Goal: Information Seeking & Learning: Learn about a topic

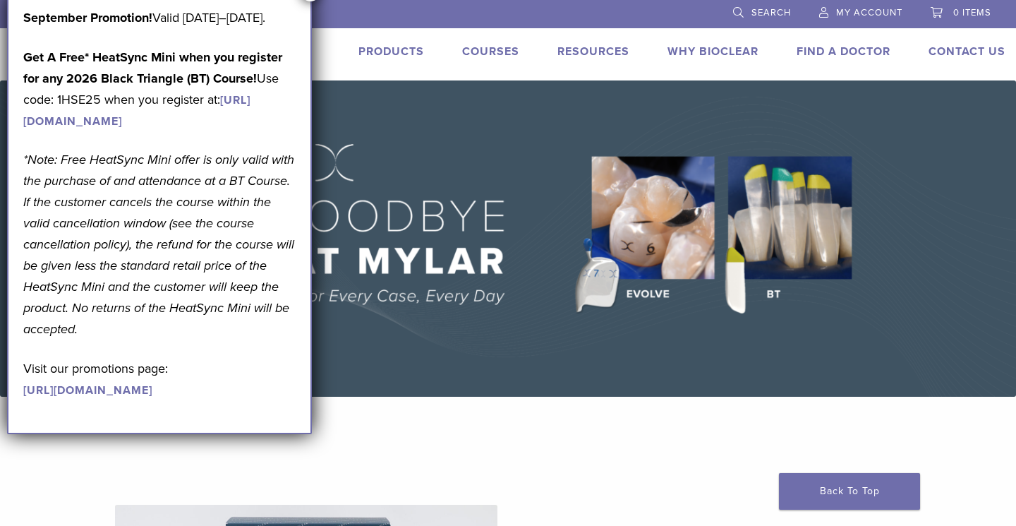
click at [313, 4] on li at bounding box center [443, 13] width 537 height 26
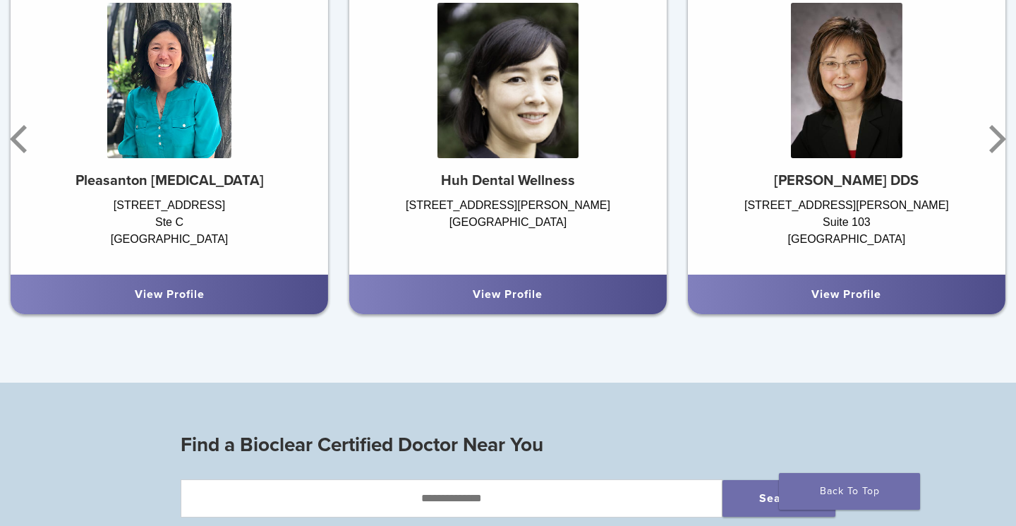
scroll to position [972, 0]
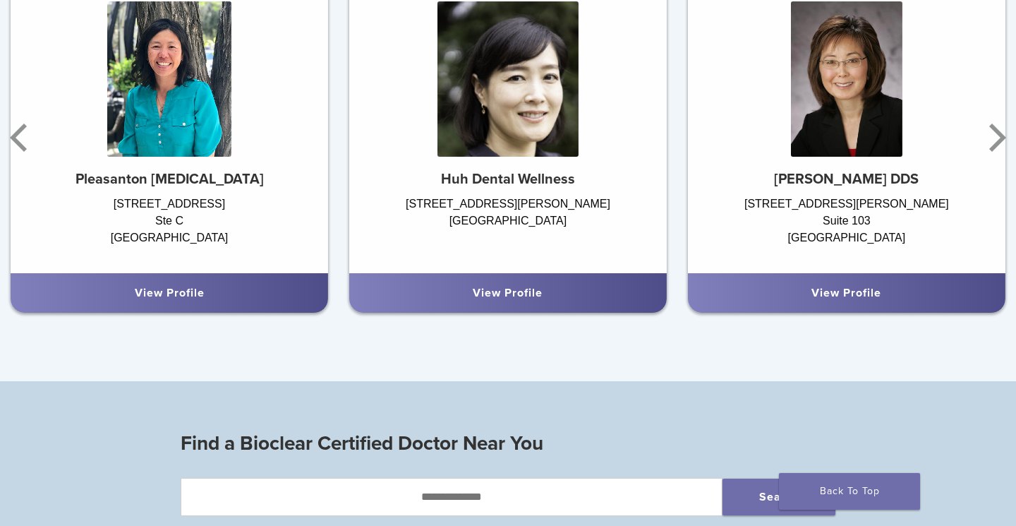
click at [471, 370] on div "Top Local Doctors Providing Bioclear Treatment Dr. Inyoung Huh Huh Dental Welln…" at bounding box center [508, 103] width 1016 height 553
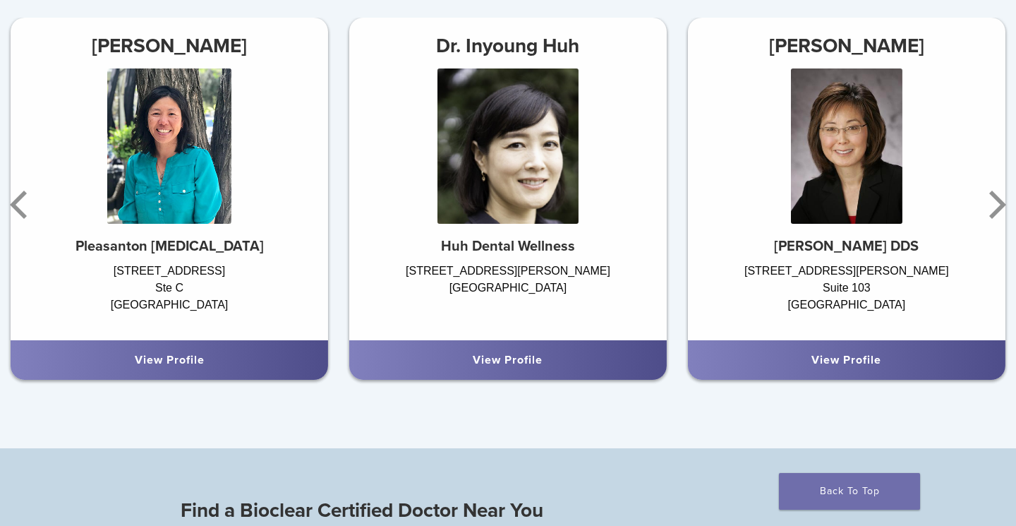
scroll to position [858, 0]
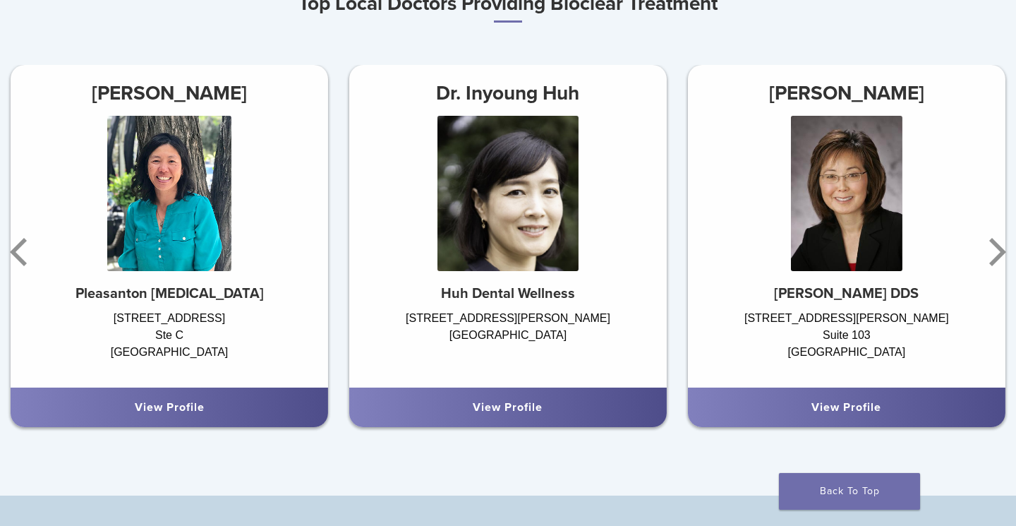
click at [502, 265] on img at bounding box center [508, 193] width 141 height 155
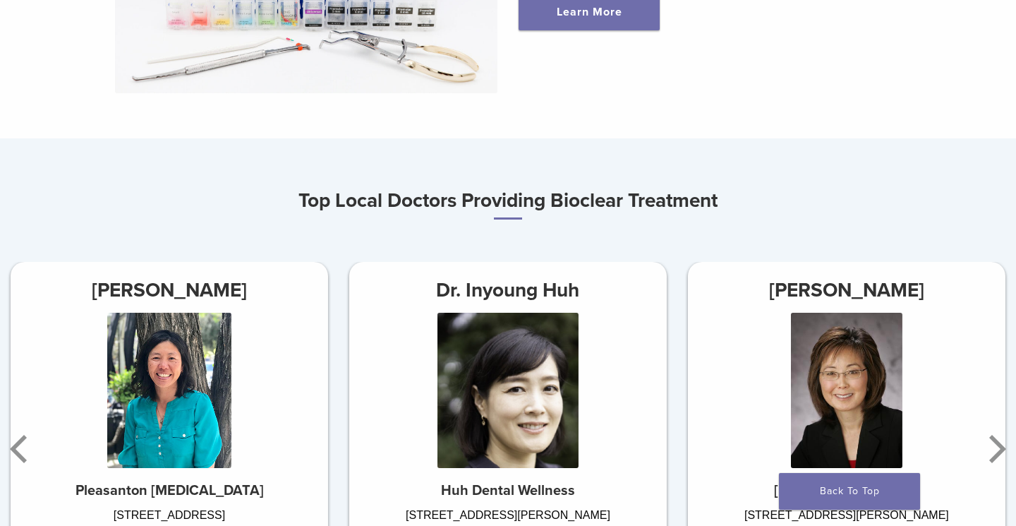
scroll to position [337, 0]
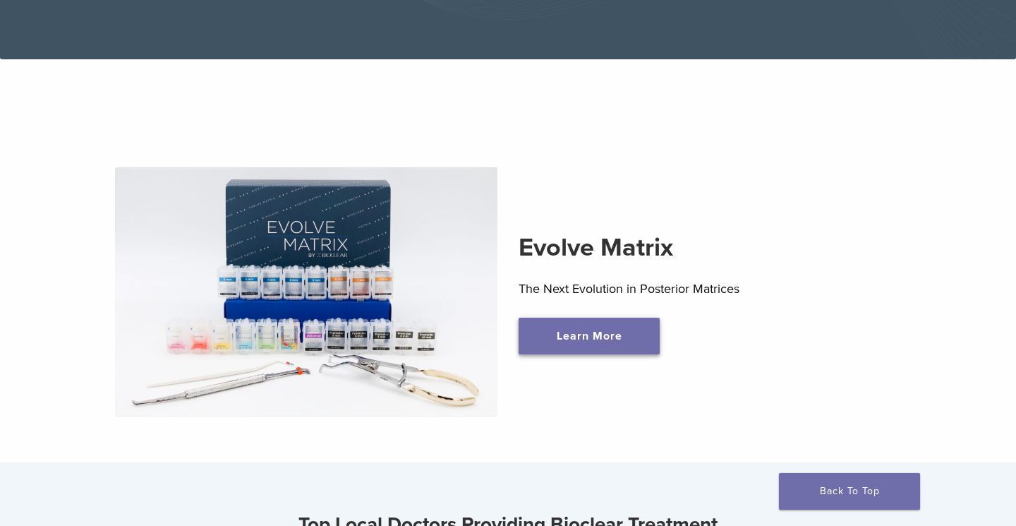
click at [536, 325] on link "Learn More" at bounding box center [589, 336] width 141 height 37
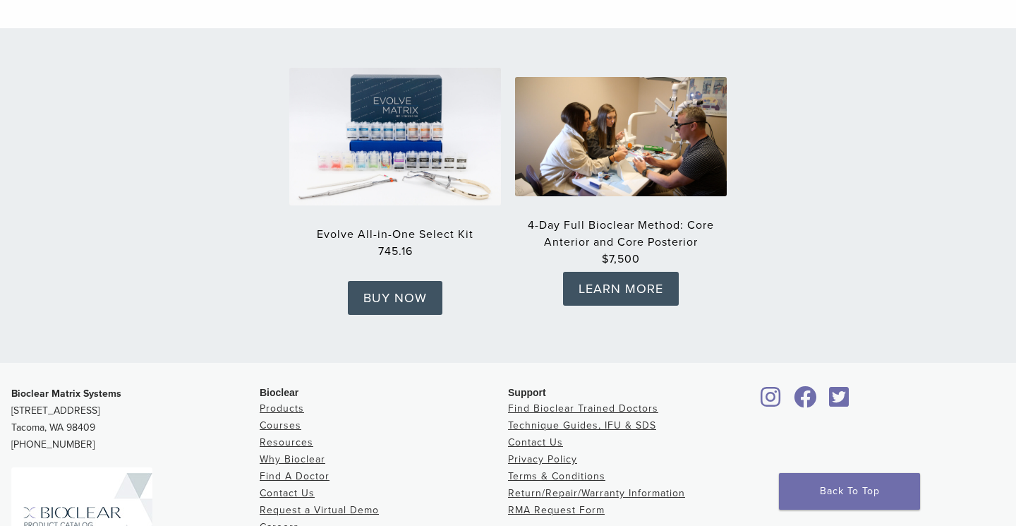
scroll to position [2378, 0]
